Goal: Obtain resource: Download file/media

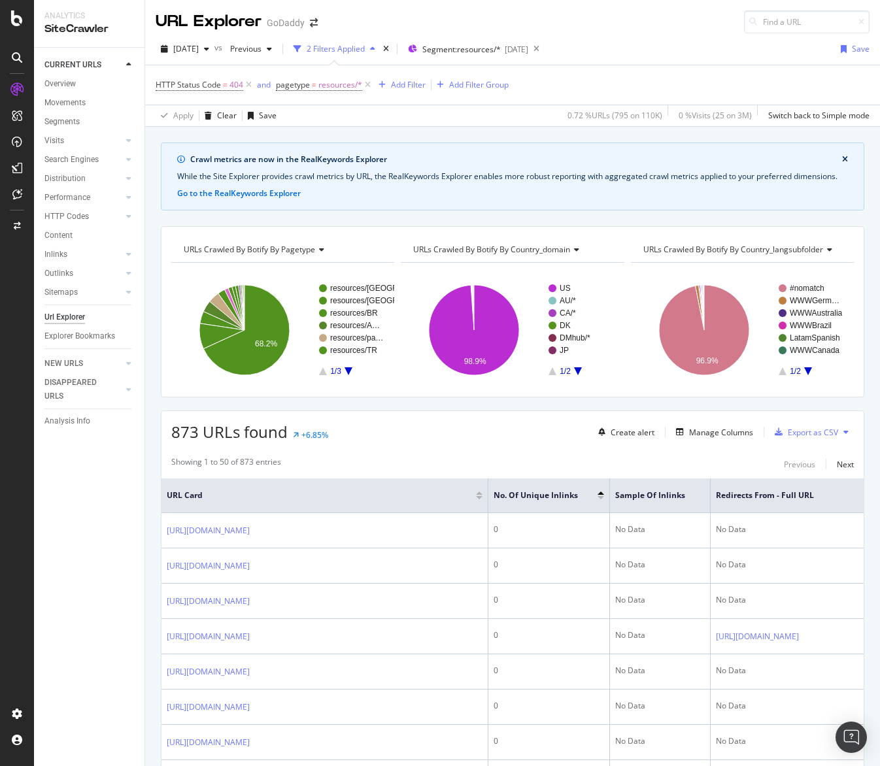
click at [600, 499] on div at bounding box center [601, 497] width 7 height 3
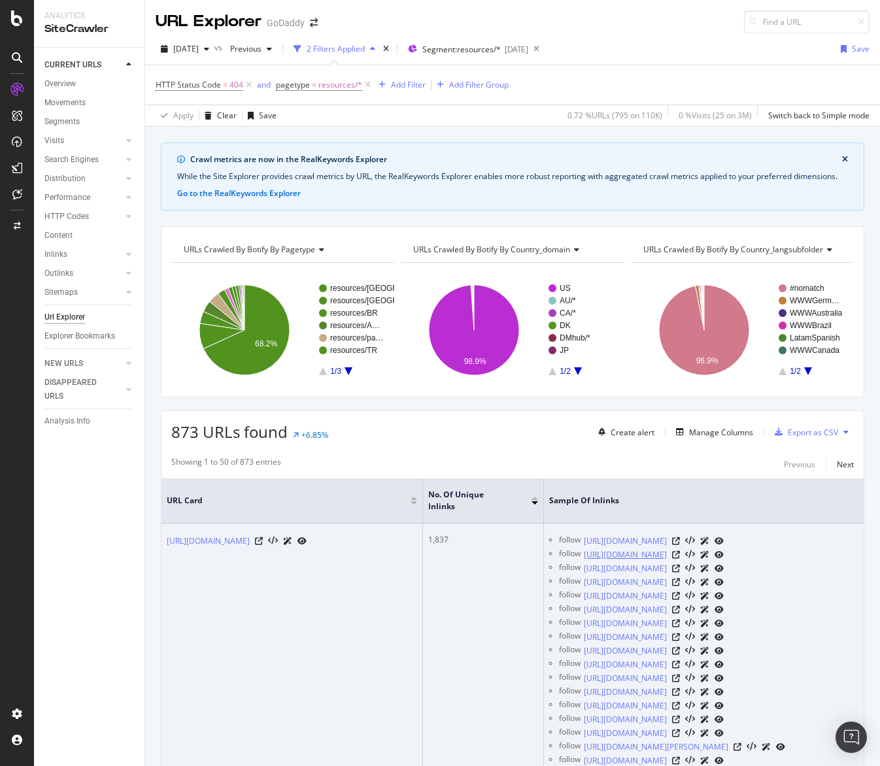
scroll to position [663, 0]
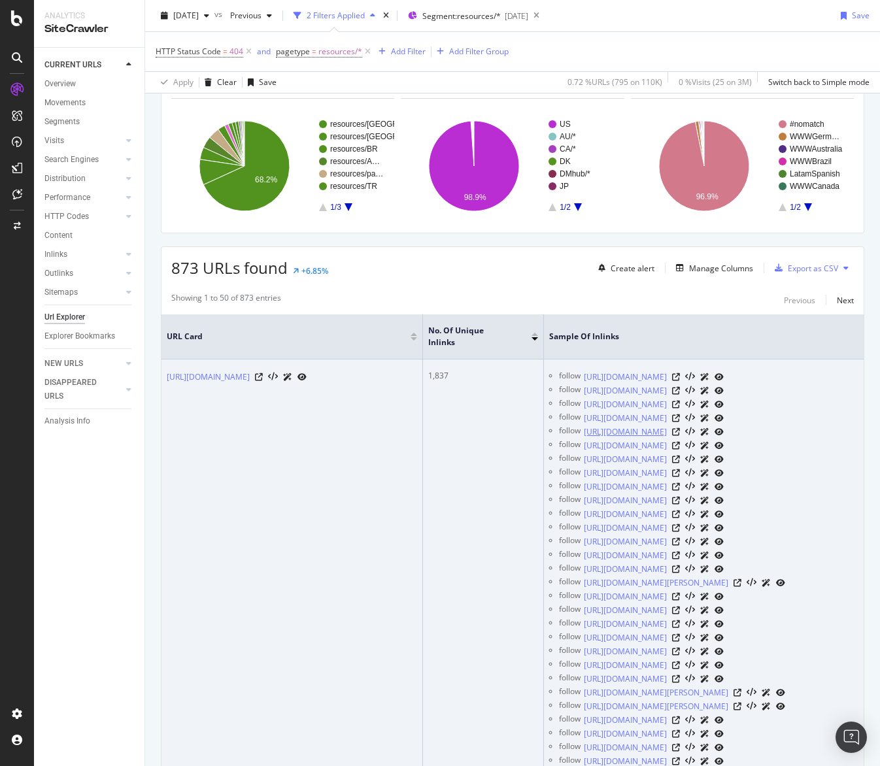
scroll to position [270, 0]
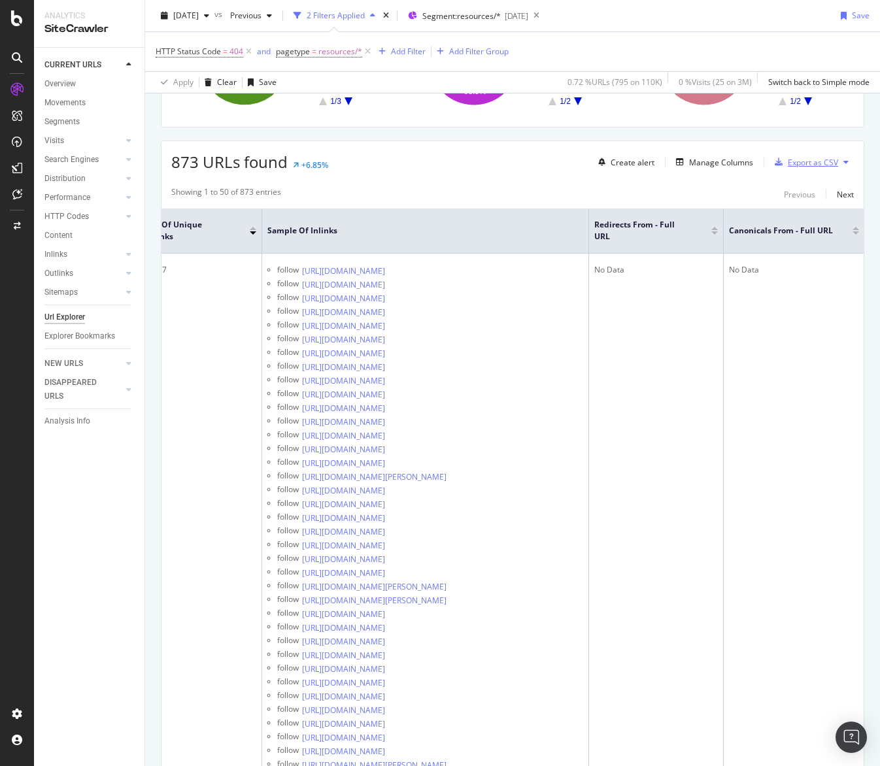
click at [805, 167] on div "Export as CSV" at bounding box center [813, 162] width 50 height 11
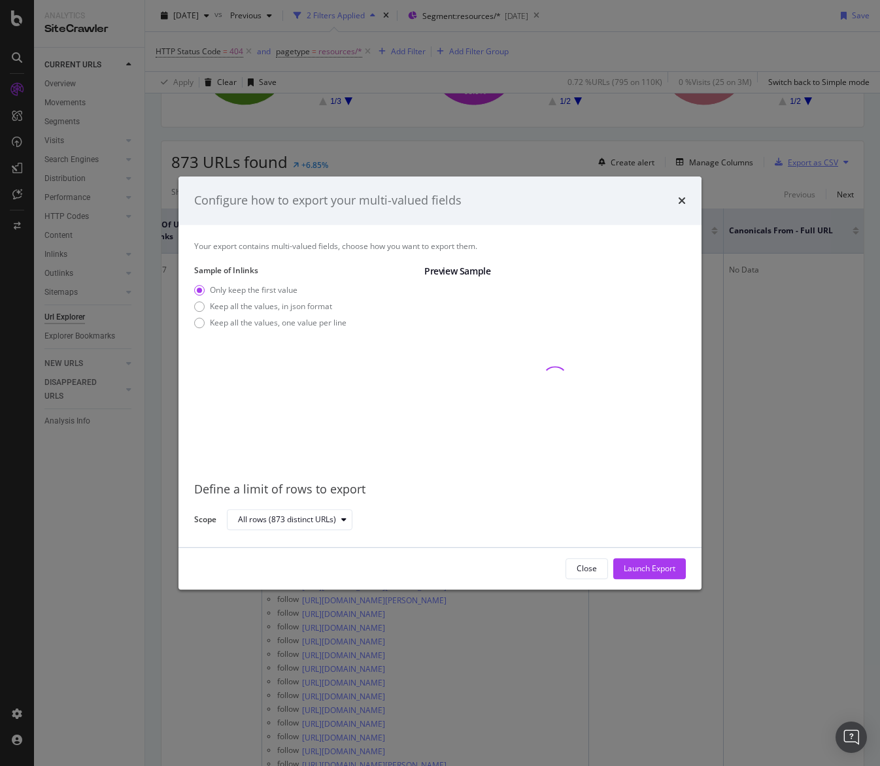
click at [805, 167] on div "Configure how to export your multi-valued fields Your export contains multi-val…" at bounding box center [440, 383] width 880 height 766
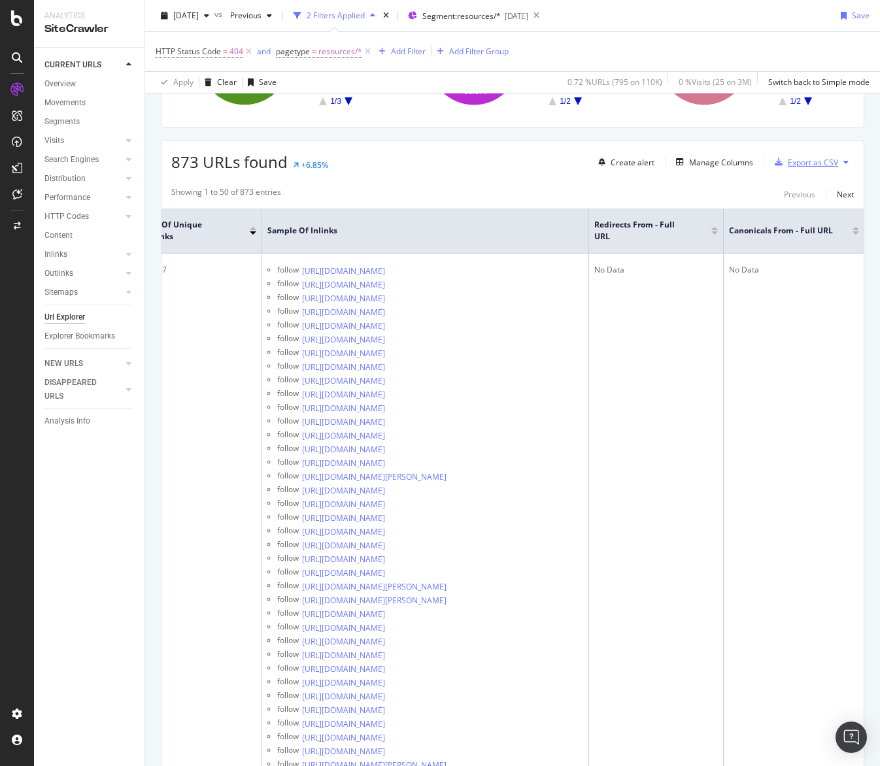
click at [805, 167] on div "Export as CSV" at bounding box center [813, 162] width 50 height 11
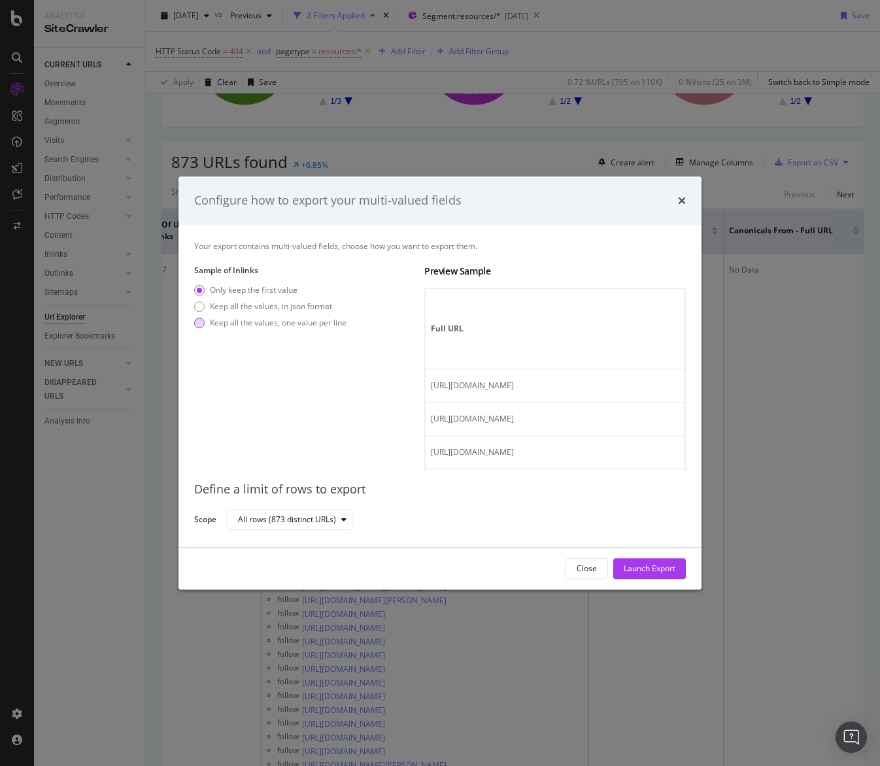
click at [254, 318] on div "Keep all the values, one value per line" at bounding box center [278, 322] width 137 height 11
click at [637, 565] on div "Launch Export" at bounding box center [650, 568] width 52 height 11
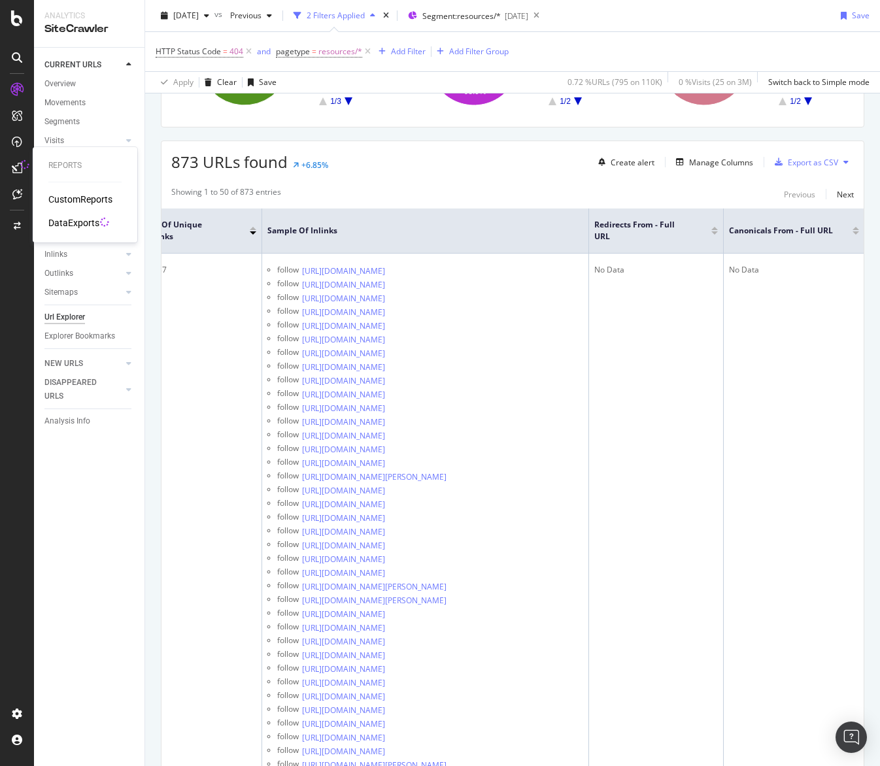
click at [23, 170] on div at bounding box center [17, 168] width 21 height 21
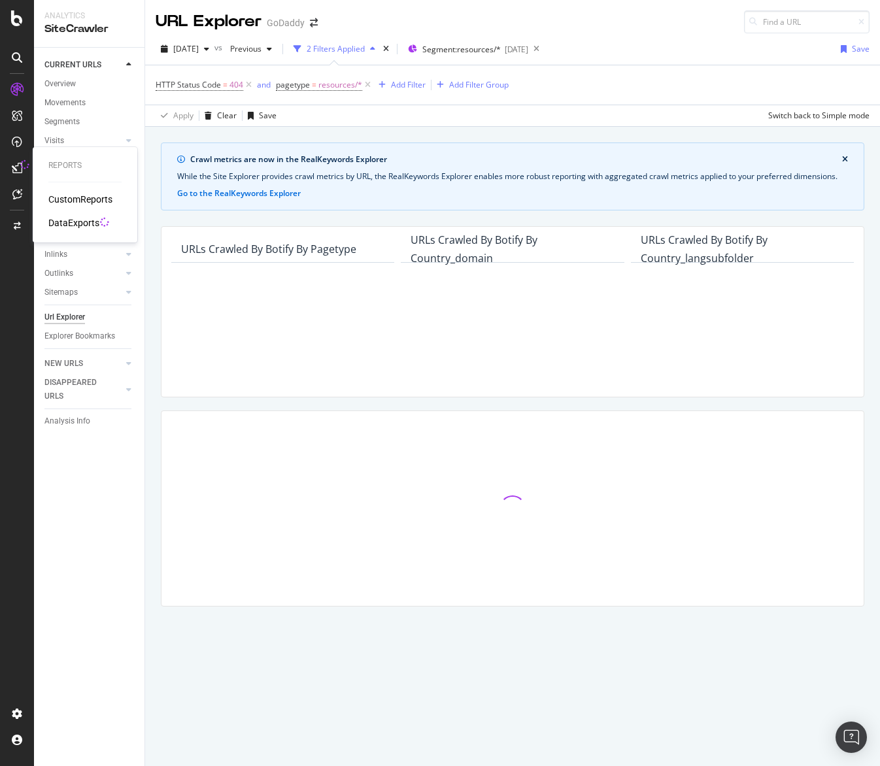
click at [89, 224] on div "DataExports" at bounding box center [73, 222] width 51 height 13
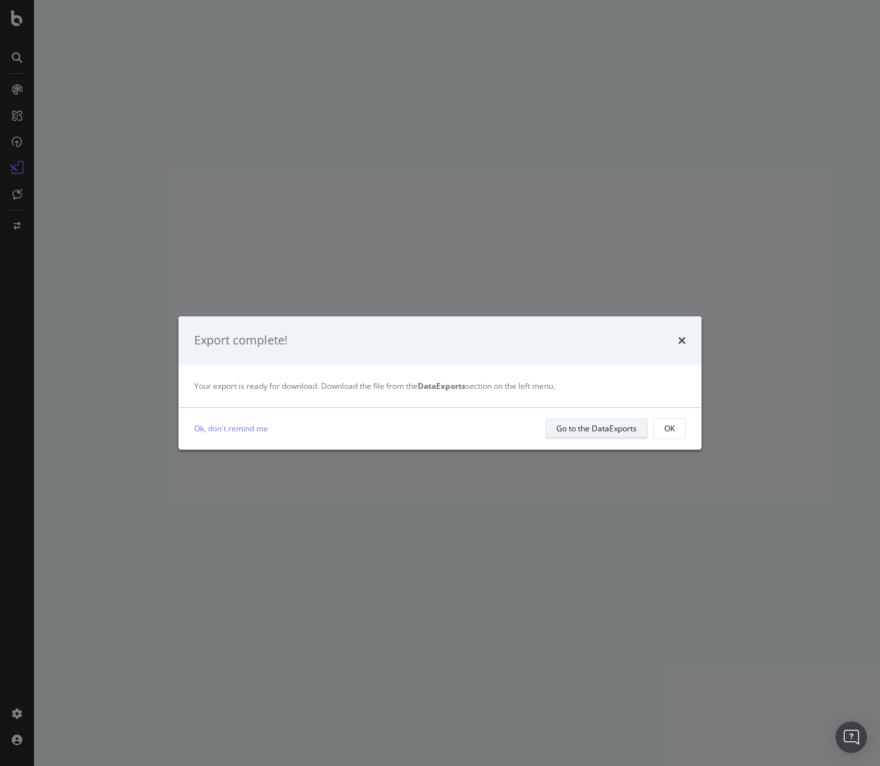
click at [612, 428] on div "Go to the DataExports" at bounding box center [596, 428] width 80 height 11
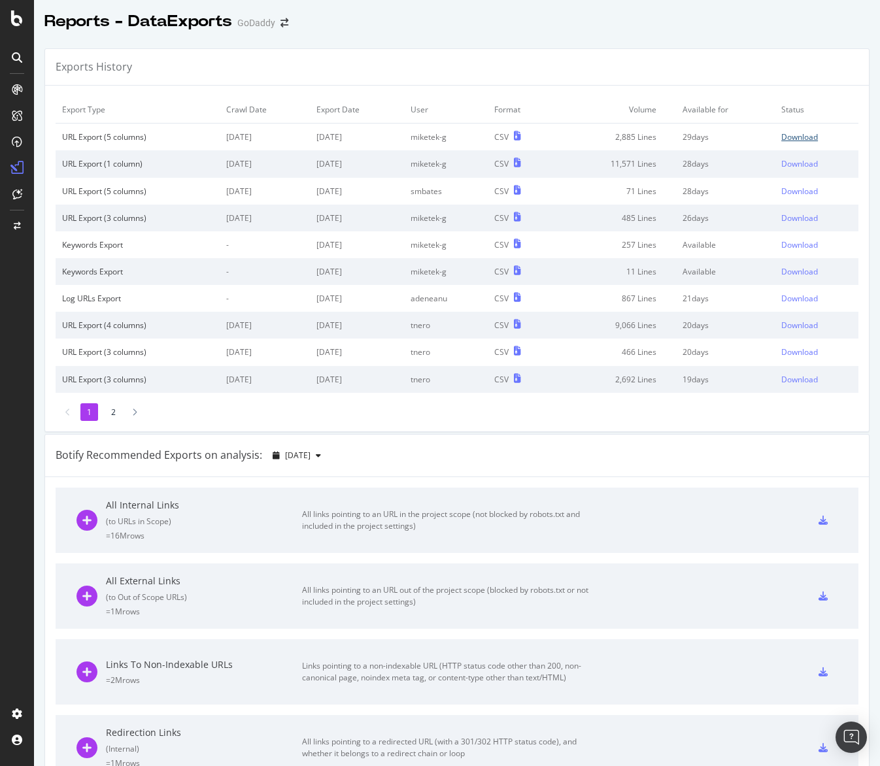
click at [791, 139] on div "Download" at bounding box center [799, 136] width 37 height 11
click at [585, 69] on div "Exports History" at bounding box center [457, 67] width 824 height 37
click at [471, 54] on div "Exports History" at bounding box center [457, 67] width 824 height 37
click at [659, 16] on div "Reports - DataExports GoDaddy" at bounding box center [457, 16] width 846 height 33
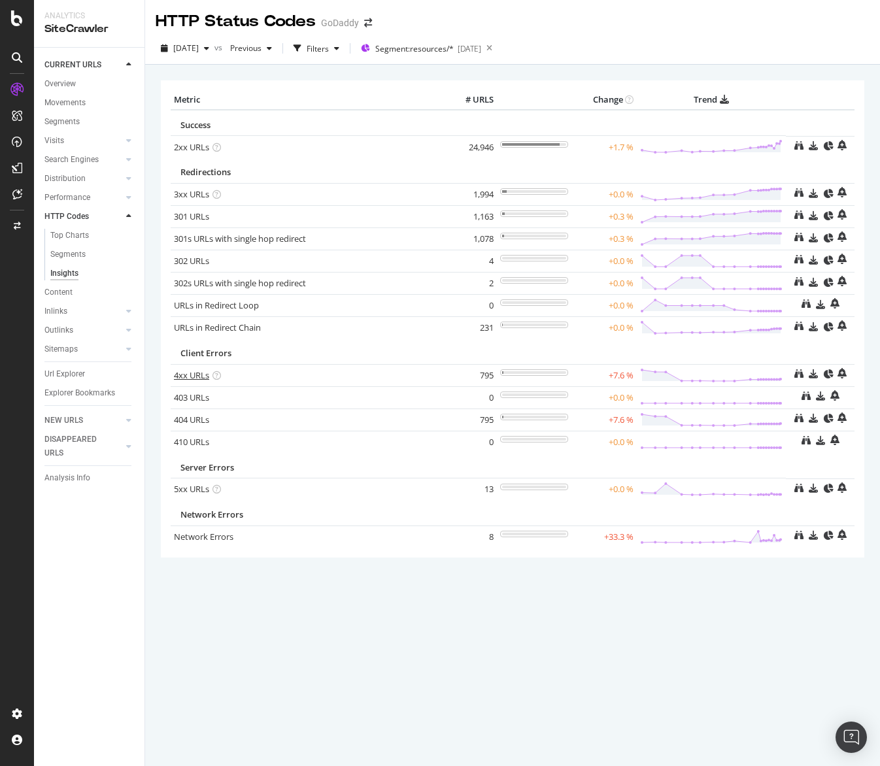
click at [182, 377] on link "4xx URLs" at bounding box center [191, 375] width 35 height 12
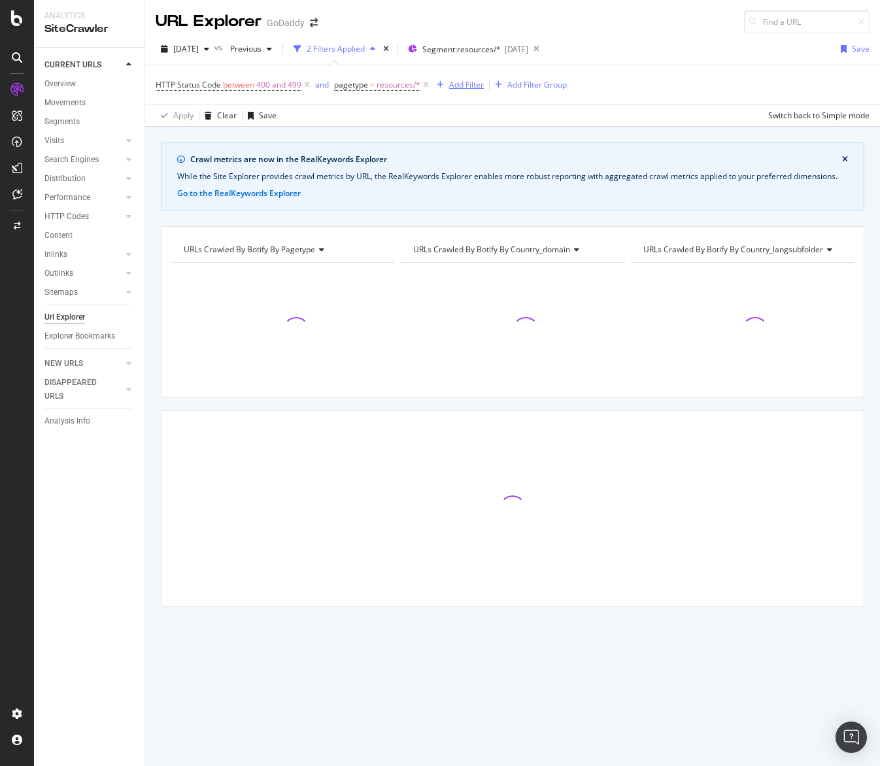
click at [453, 79] on div "Add Filter" at bounding box center [466, 84] width 35 height 11
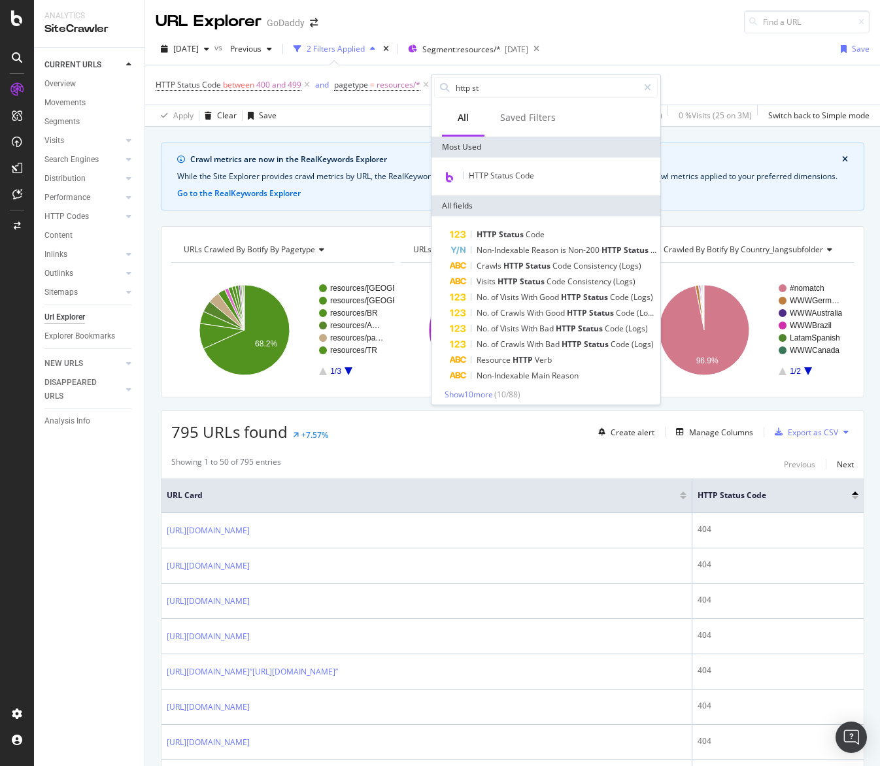
type input "http st"
click at [539, 166] on div "HTTP Status Code" at bounding box center [545, 177] width 229 height 38
click at [538, 171] on div "HTTP Status Code" at bounding box center [546, 176] width 224 height 17
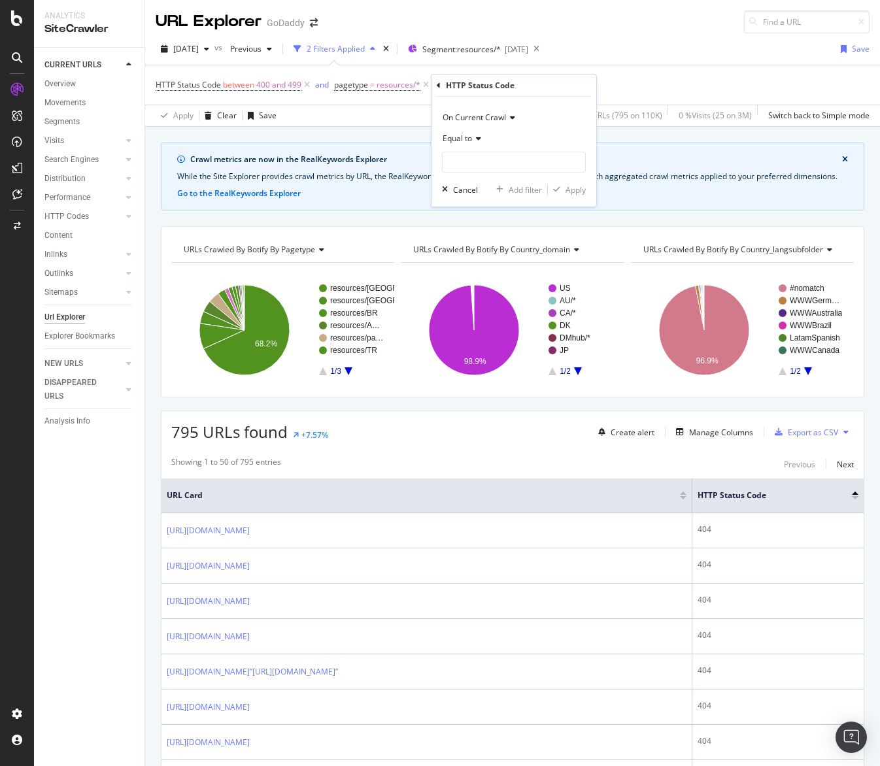
click at [465, 141] on span "Equal to" at bounding box center [457, 138] width 29 height 11
click at [473, 264] on span "Between" at bounding box center [464, 267] width 32 height 11
click at [472, 165] on input "0" at bounding box center [514, 162] width 144 height 21
type input "400"
type input "499"
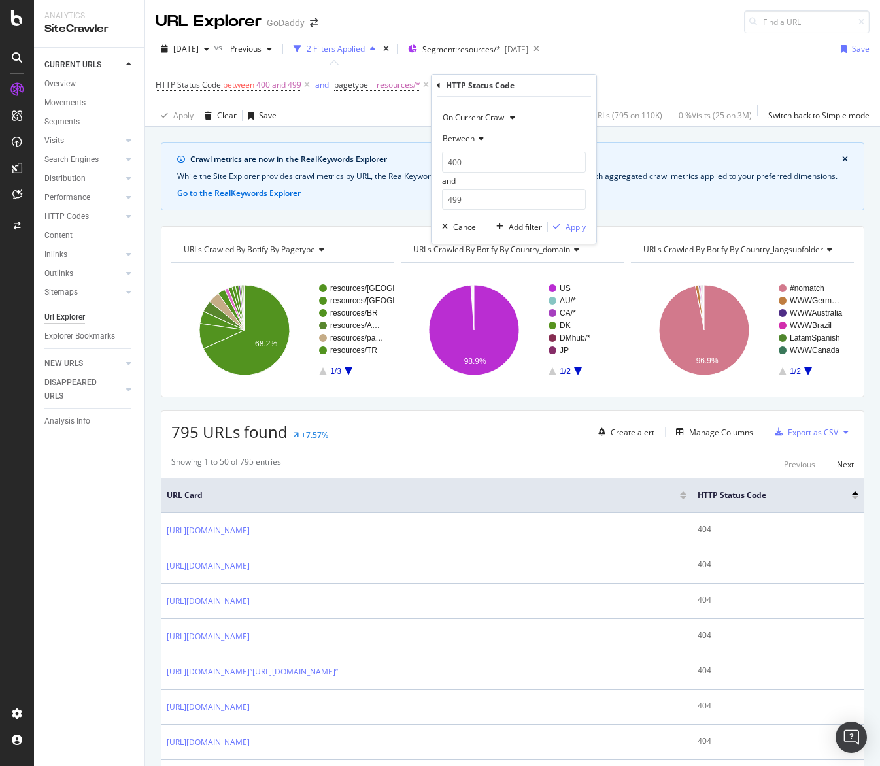
click at [486, 120] on span "On Current Crawl" at bounding box center [474, 117] width 63 height 11
click at [483, 160] on span "On Compared Crawl" at bounding box center [485, 161] width 74 height 11
click at [483, 160] on input "number" at bounding box center [514, 162] width 144 height 21
click at [472, 135] on span "Equal to" at bounding box center [457, 138] width 29 height 11
click at [469, 271] on span "Between" at bounding box center [464, 267] width 32 height 11
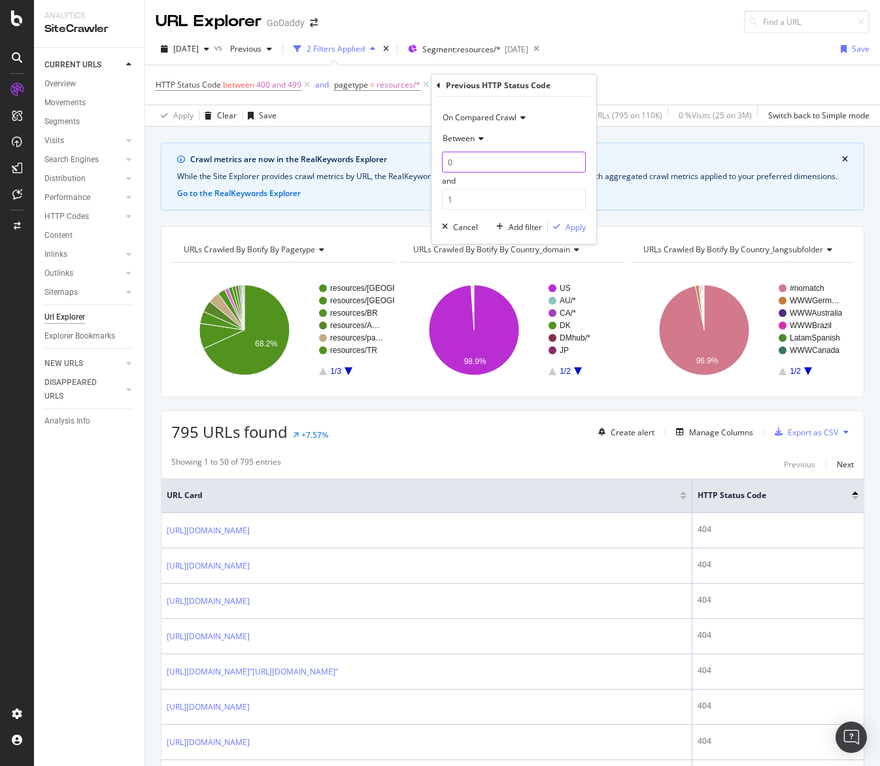
click at [470, 169] on input "0" at bounding box center [514, 162] width 144 height 21
type input "400"
type input "499"
click at [573, 223] on div "Apply" at bounding box center [575, 227] width 20 height 11
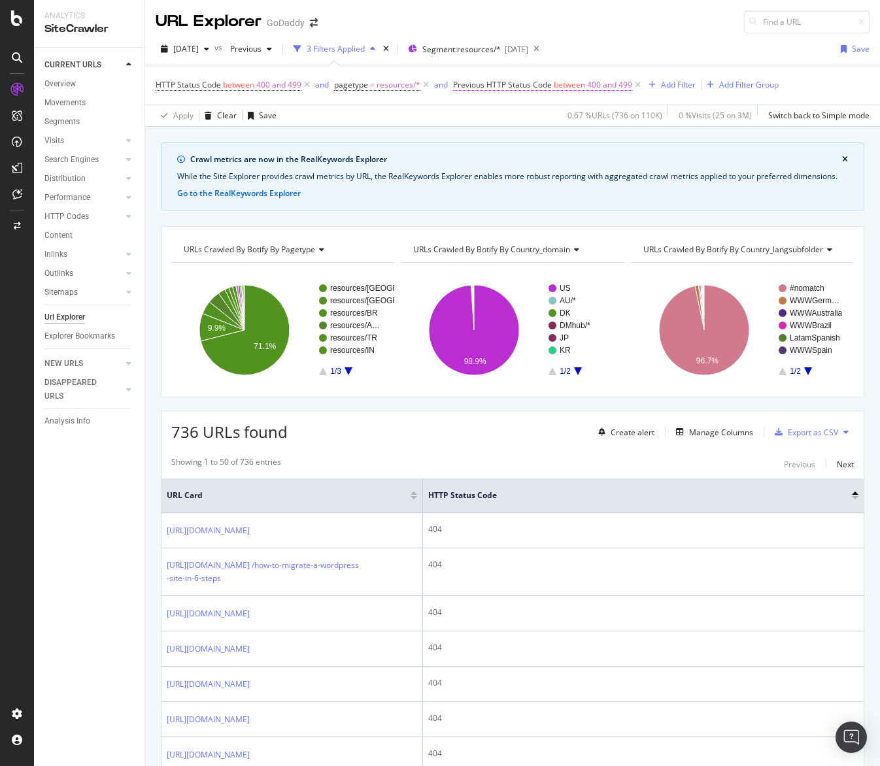
click at [527, 90] on span "Previous HTTP Status Code between 400 and 499" at bounding box center [542, 85] width 179 height 12
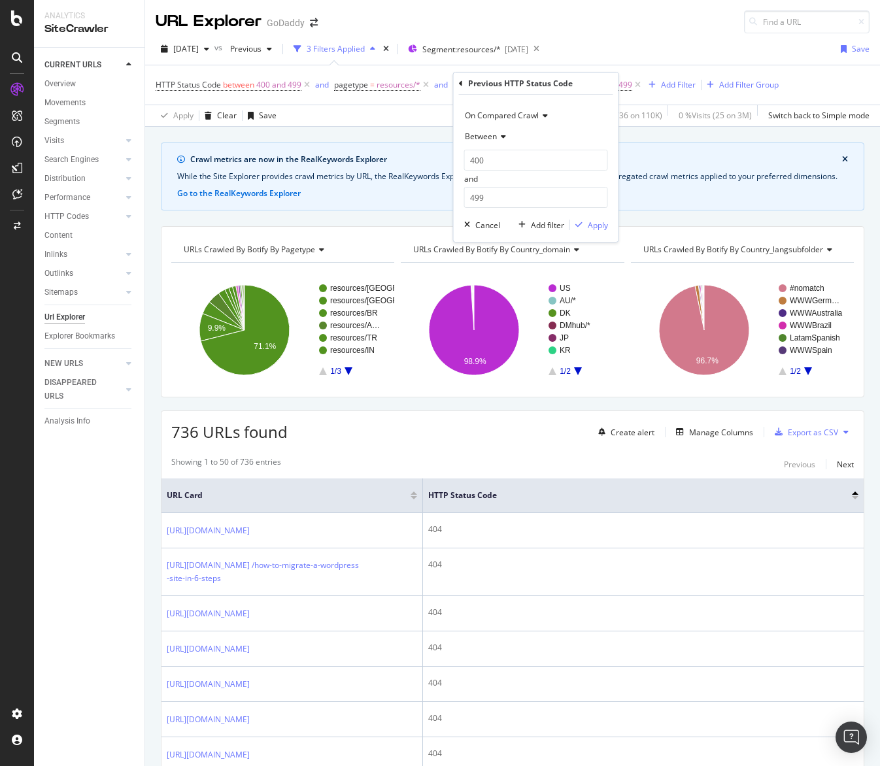
click at [495, 133] on span "Between" at bounding box center [481, 136] width 32 height 11
click at [513, 288] on span "Not Between" at bounding box center [494, 282] width 47 height 11
click at [592, 227] on div "Apply" at bounding box center [598, 225] width 20 height 11
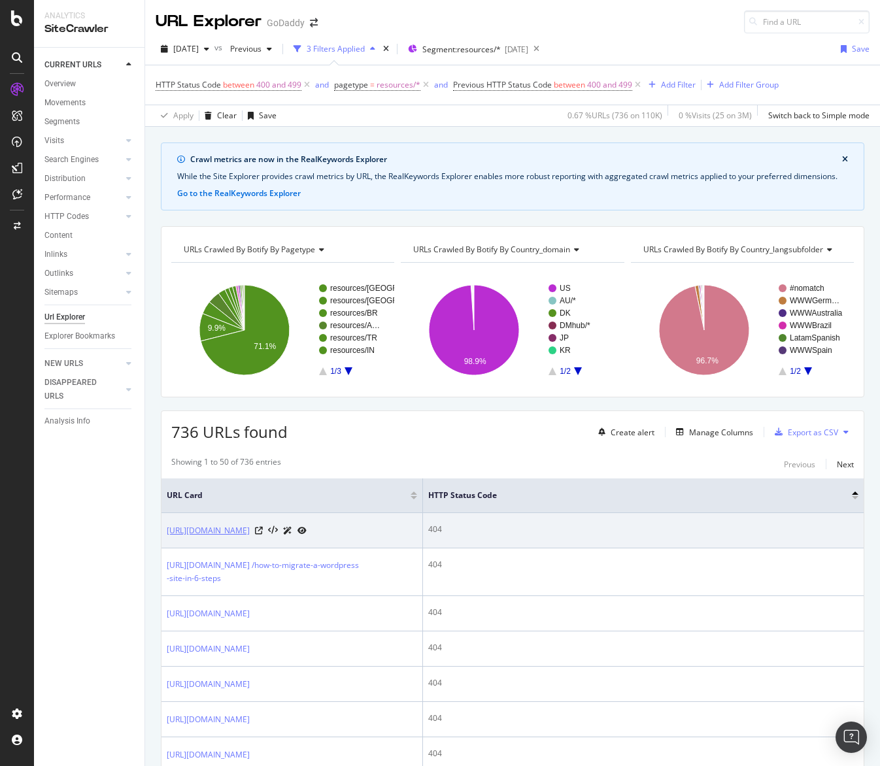
click at [250, 537] on link "https://www.godaddy.com/resources/uk/smallbusiness/market/simple-tips-to-create…" at bounding box center [208, 530] width 83 height 13
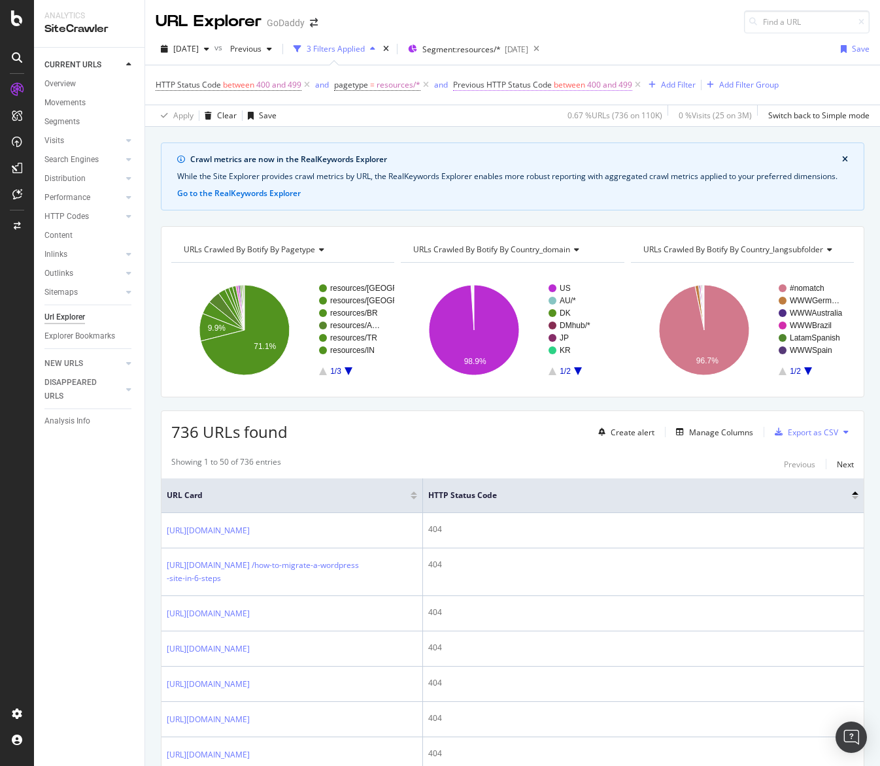
click at [531, 82] on span "Previous HTTP Status Code" at bounding box center [502, 84] width 99 height 11
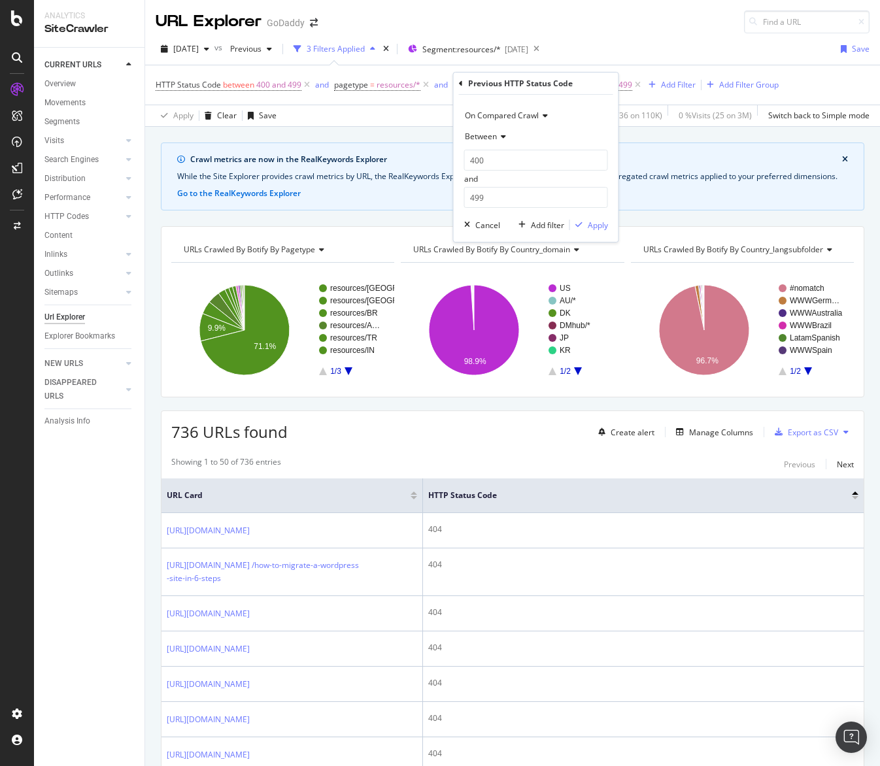
click at [504, 130] on div "Between" at bounding box center [536, 136] width 144 height 21
click at [494, 278] on span "Not Between" at bounding box center [494, 282] width 47 height 11
click at [584, 222] on div "button" at bounding box center [579, 225] width 18 height 8
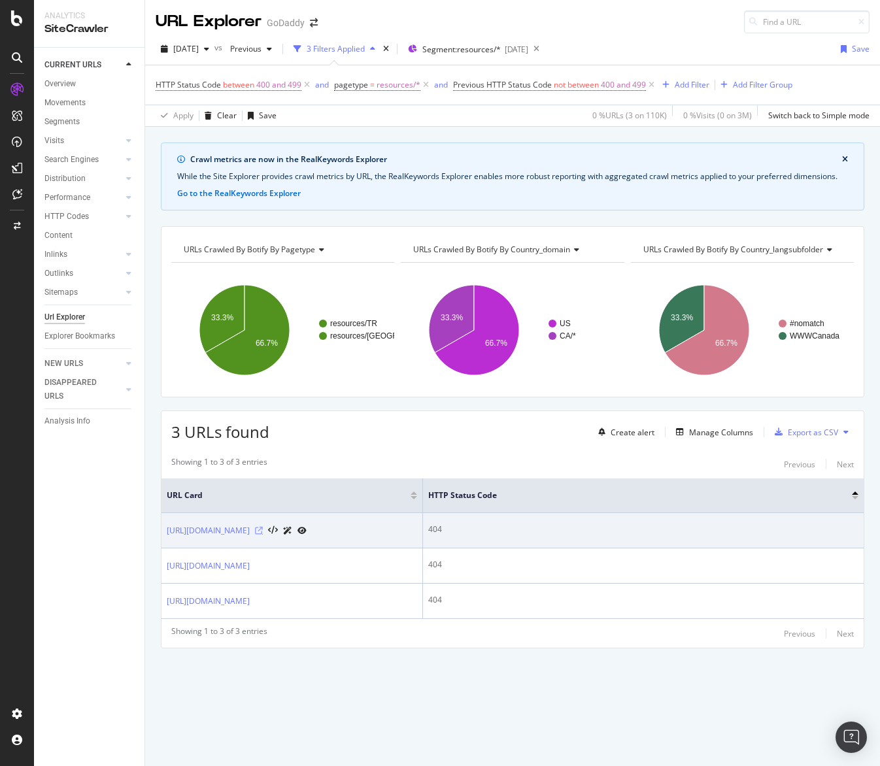
click at [263, 535] on icon at bounding box center [259, 531] width 8 height 8
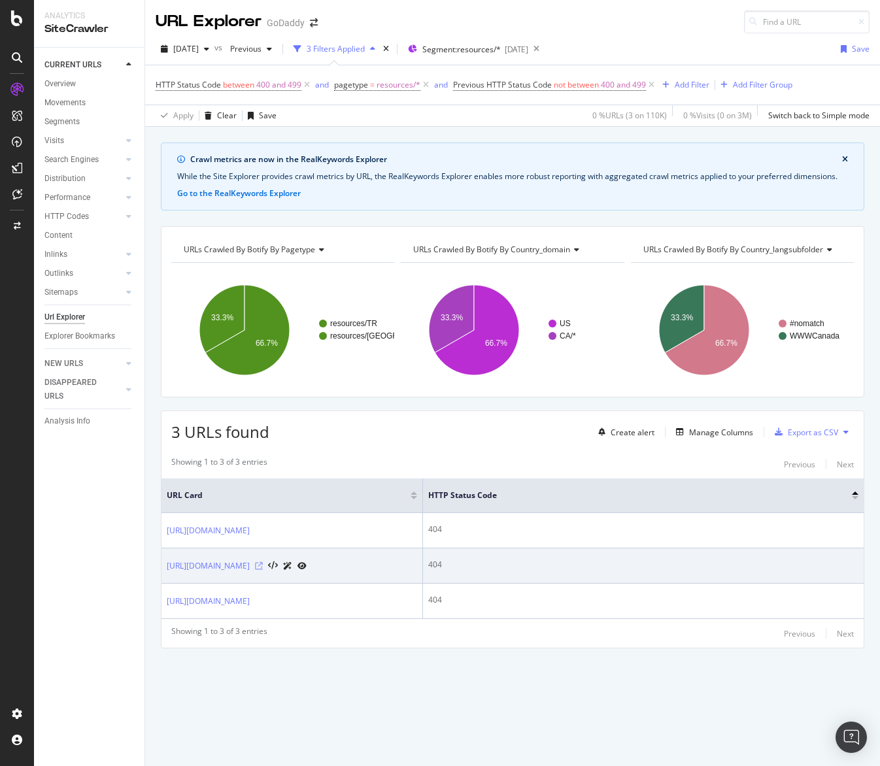
click at [263, 570] on icon at bounding box center [259, 566] width 8 height 8
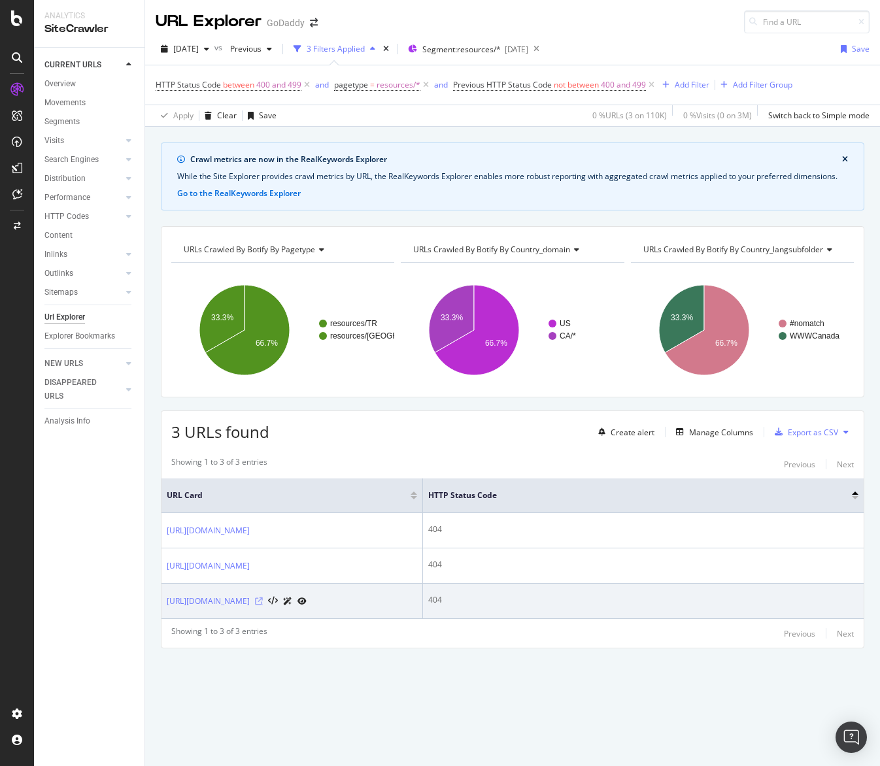
click at [263, 605] on icon at bounding box center [259, 602] width 8 height 8
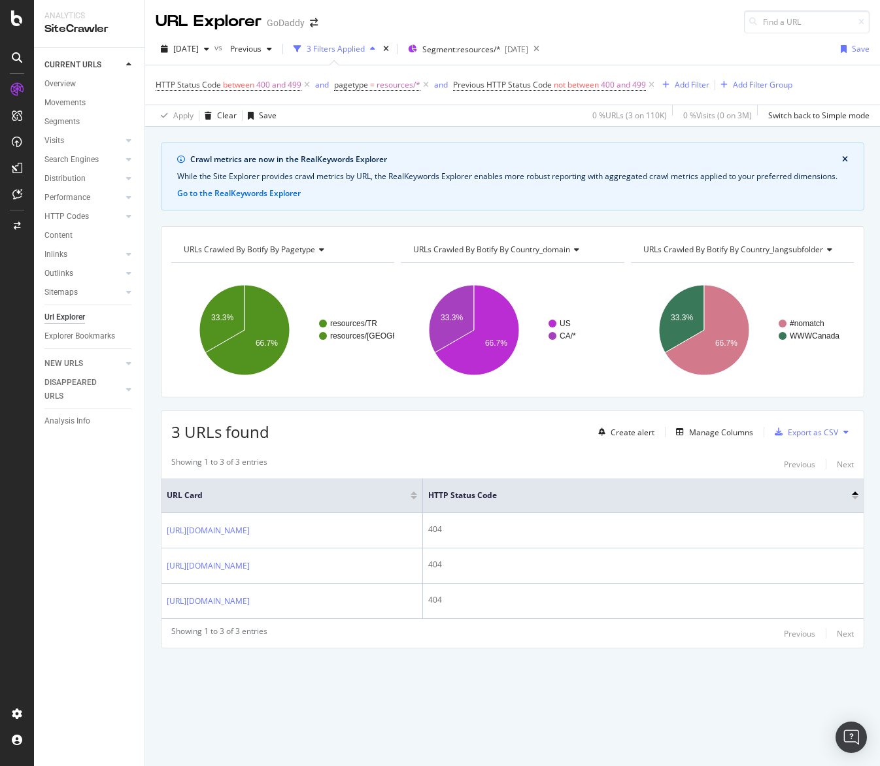
click at [653, 4] on div "URL Explorer GoDaddy" at bounding box center [512, 16] width 735 height 33
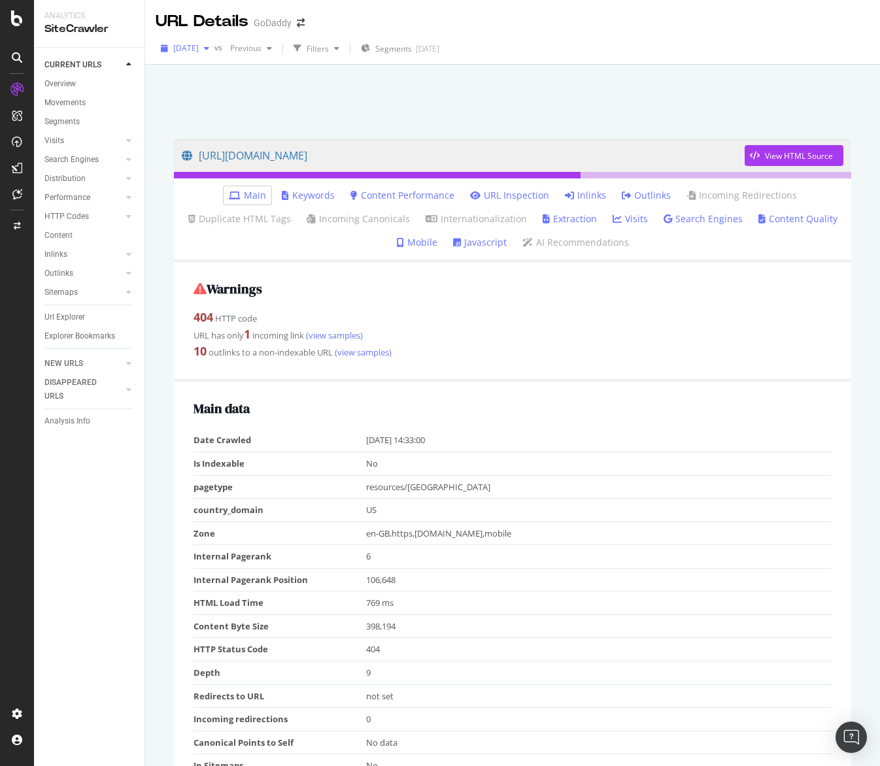
click at [199, 50] on span "[DATE]" at bounding box center [185, 47] width 25 height 11
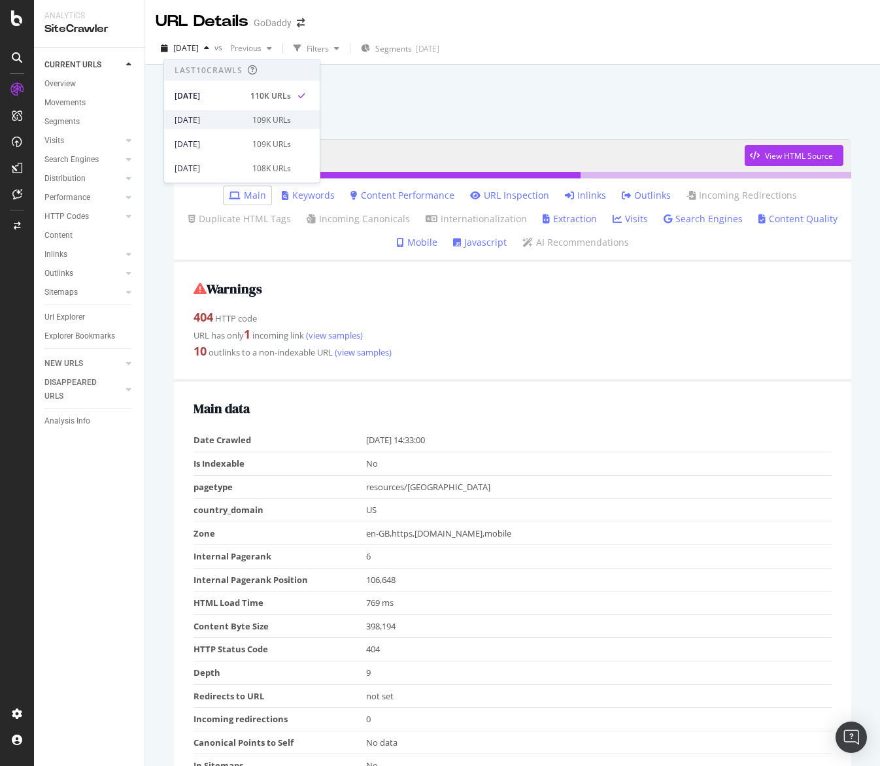
click at [212, 121] on div "[DATE]" at bounding box center [210, 120] width 70 height 12
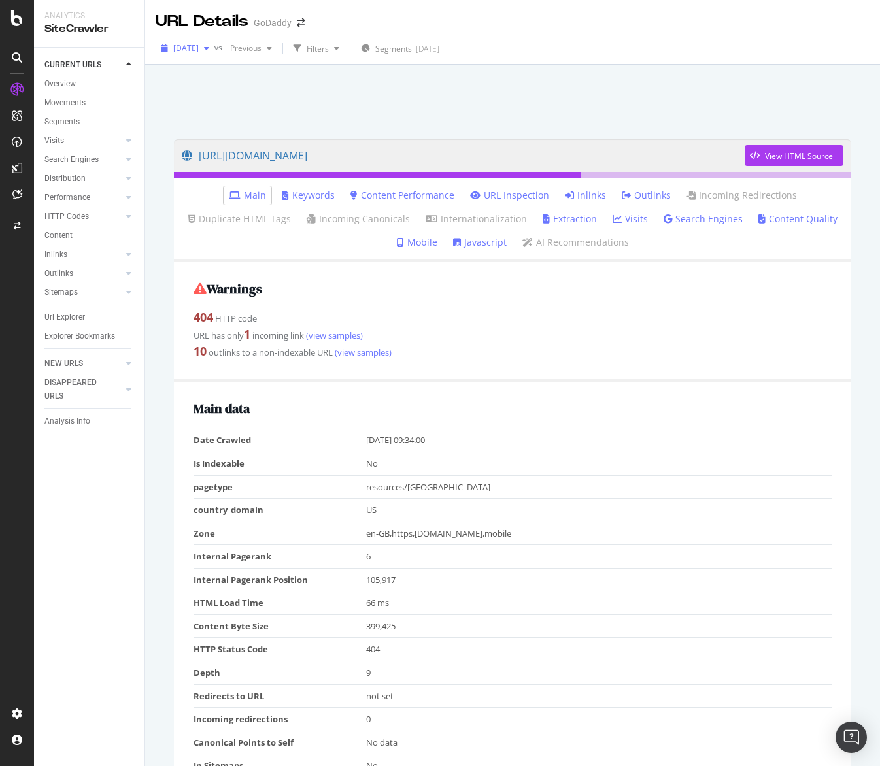
click at [214, 52] on div "button" at bounding box center [207, 48] width 16 height 8
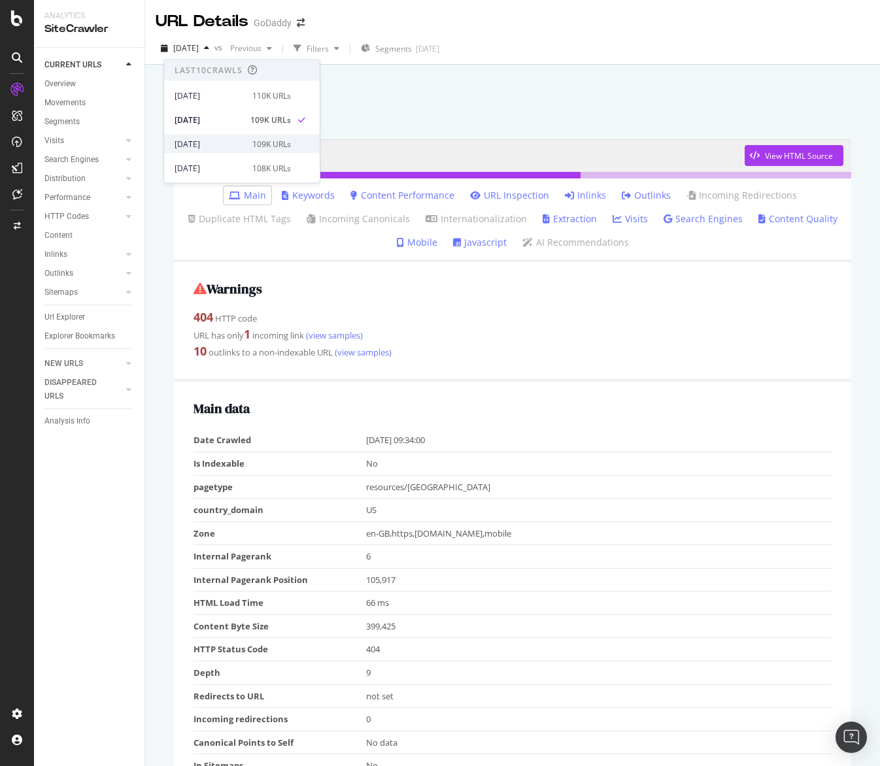
click at [222, 149] on div "[DATE]" at bounding box center [210, 144] width 70 height 12
